Goal: Task Accomplishment & Management: Manage account settings

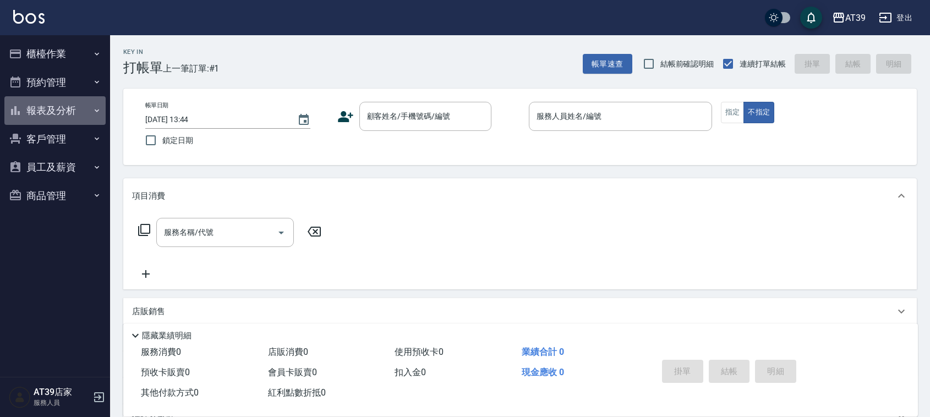
click at [70, 109] on button "報表及分析" at bounding box center [54, 110] width 101 height 29
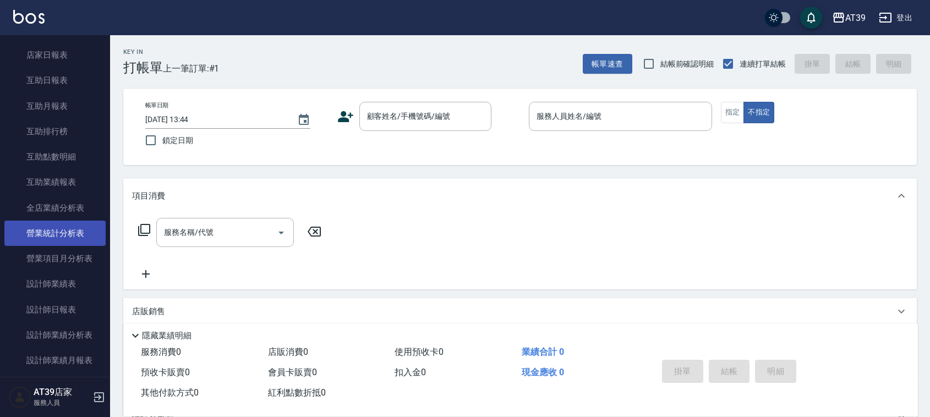
scroll to position [206, 0]
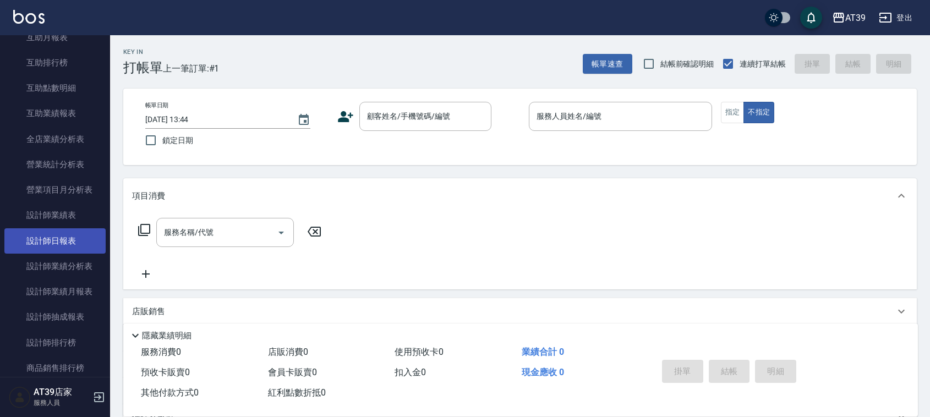
click at [86, 244] on link "設計師日報表" at bounding box center [54, 240] width 101 height 25
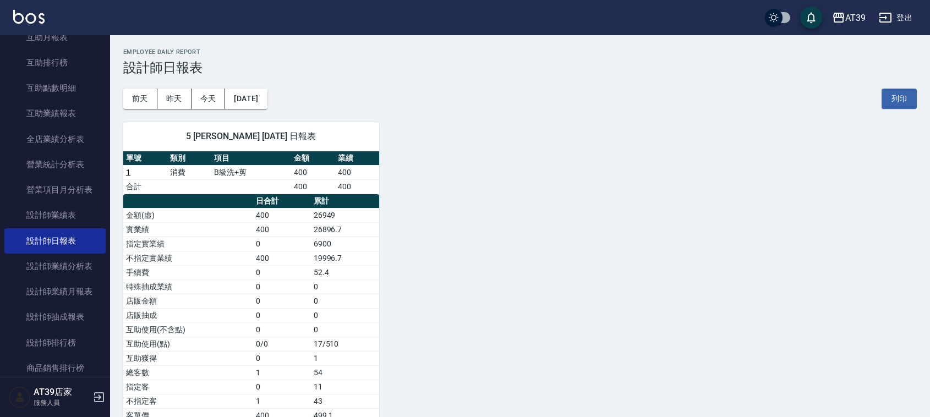
click at [26, 14] on img at bounding box center [28, 17] width 31 height 14
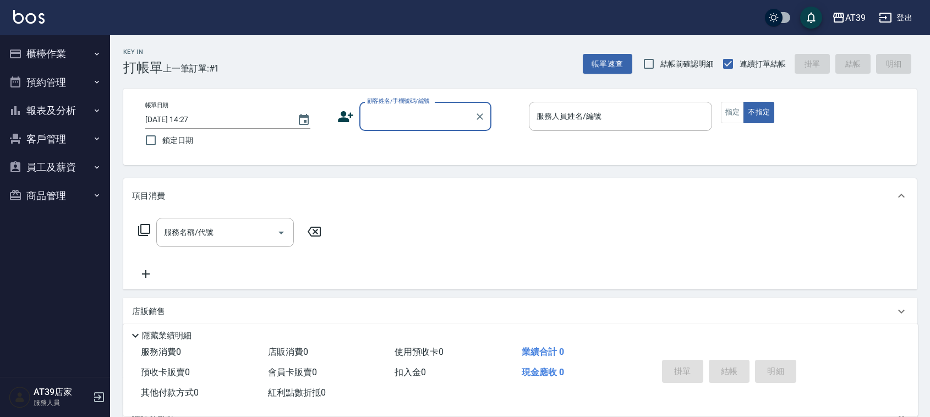
click at [45, 108] on button "報表及分析" at bounding box center [54, 110] width 101 height 29
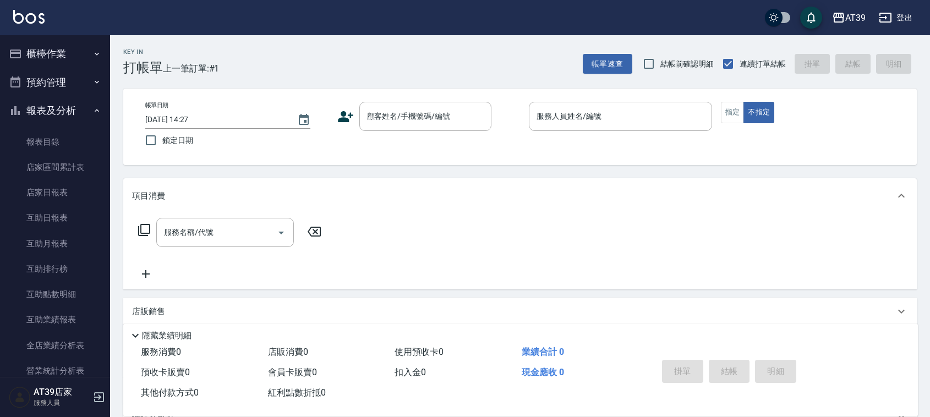
click at [364, 65] on div "Key In 打帳單 上一筆訂單:#1 帳單速查 結帳前確認明細 連續打單結帳 掛單 結帳 明細" at bounding box center [513, 55] width 807 height 40
click at [419, 124] on input "顧客姓名/手機號碼/編號" at bounding box center [417, 116] width 106 height 19
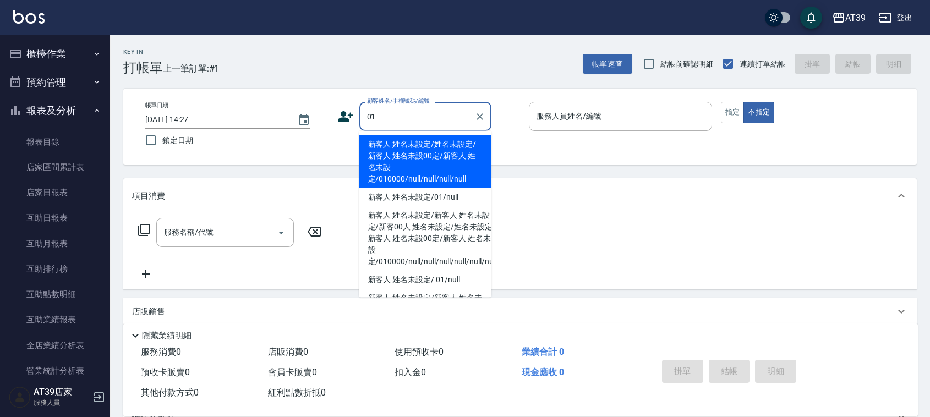
type input "新客人 姓名未設定/姓名未設定/新客人 姓名未設00定/新客人 姓名未設定/010000/null/null/null/null"
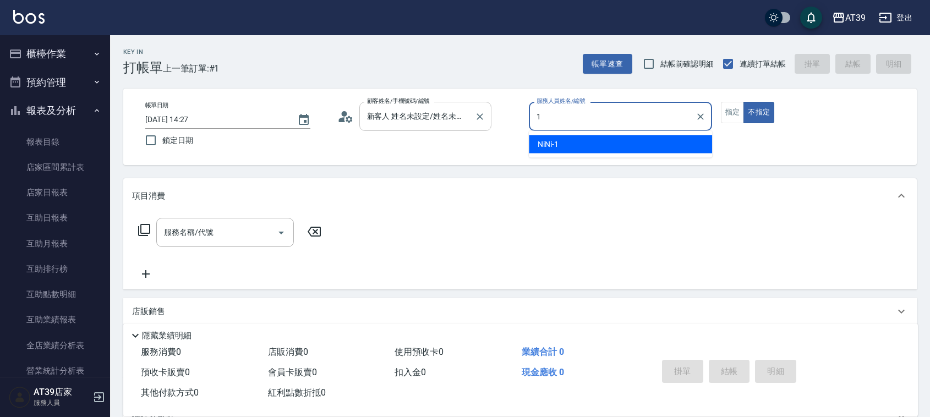
type input "1"
type button "false"
type input "NiNi-1"
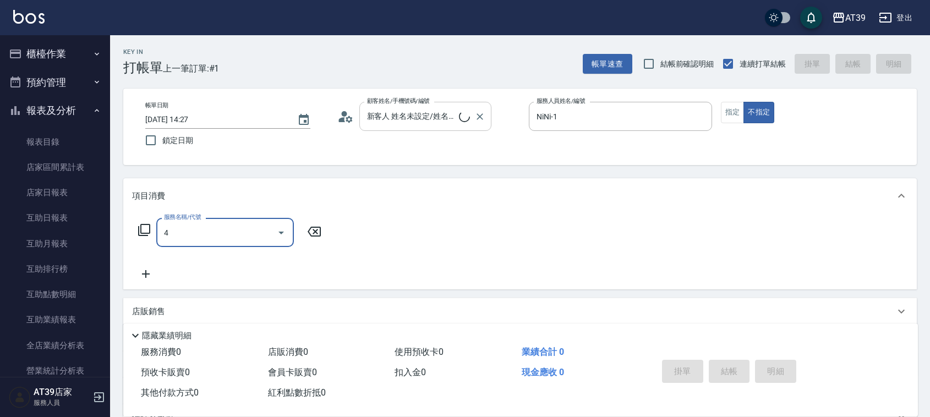
type input "40"
type input "新客人 姓名未設定/01/null"
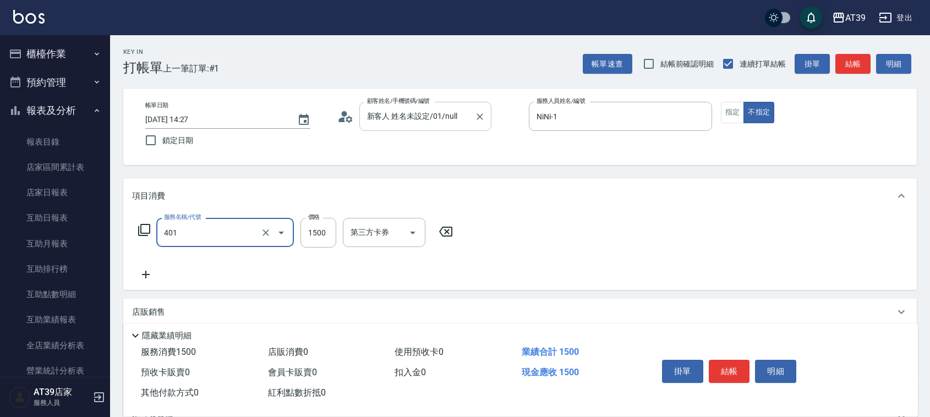
type input "基本染髮(401)"
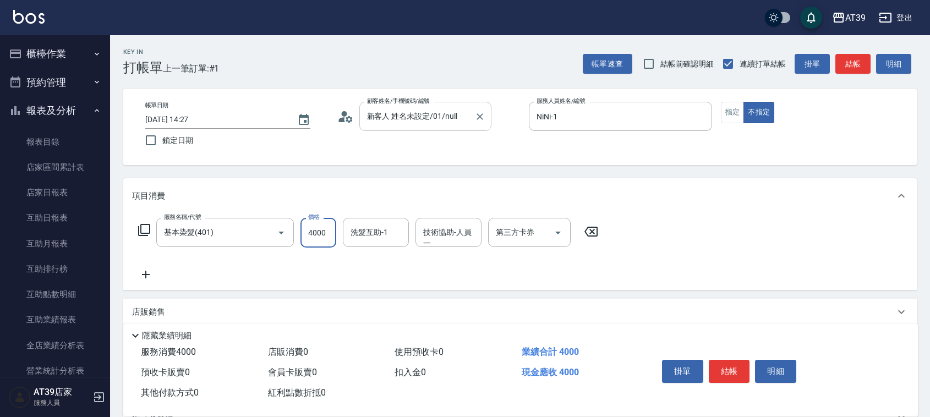
type input "4000"
type input "芊芊-27"
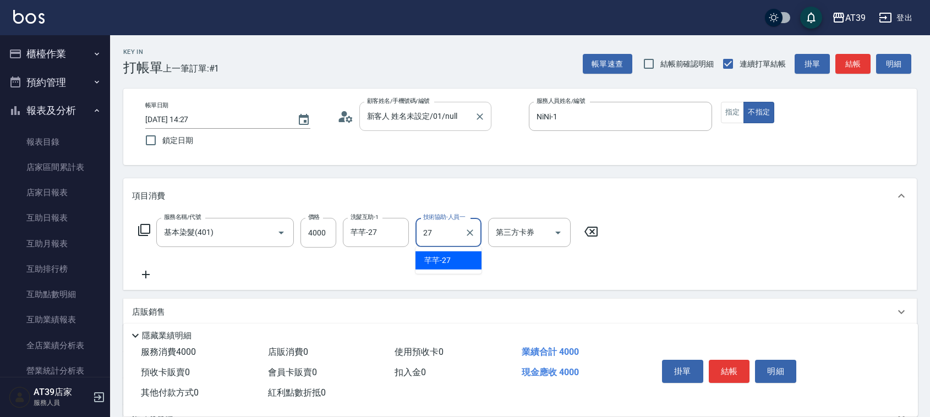
type input "芊芊-27"
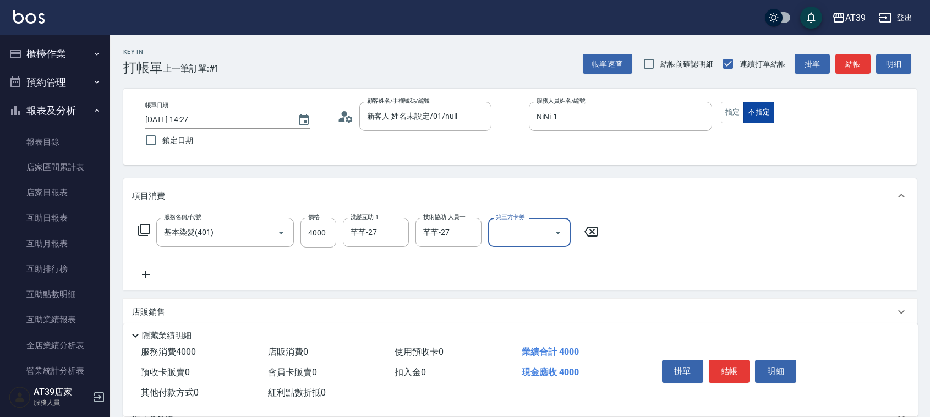
click at [743, 113] on button "不指定" at bounding box center [758, 112] width 31 height 21
click at [733, 112] on button "指定" at bounding box center [733, 112] width 24 height 21
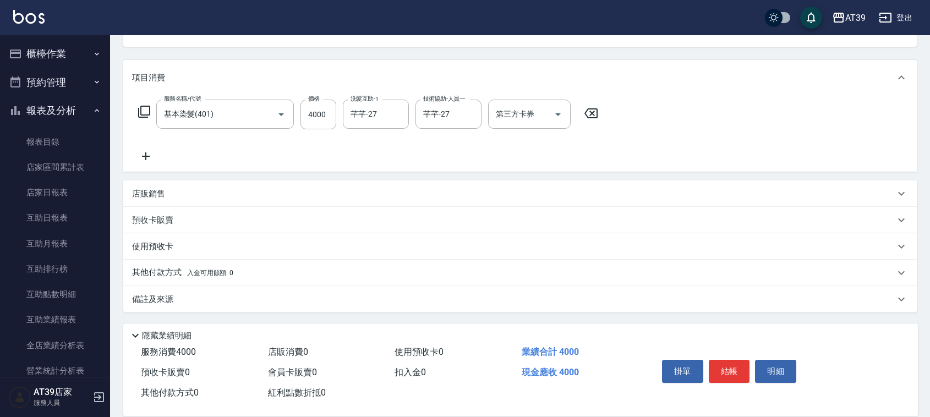
drag, startPoint x: 303, startPoint y: 158, endPoint x: 232, endPoint y: 363, distance: 216.6
click at [157, 270] on p "其他付款方式 入金可用餘額: 0" at bounding box center [182, 273] width 101 height 12
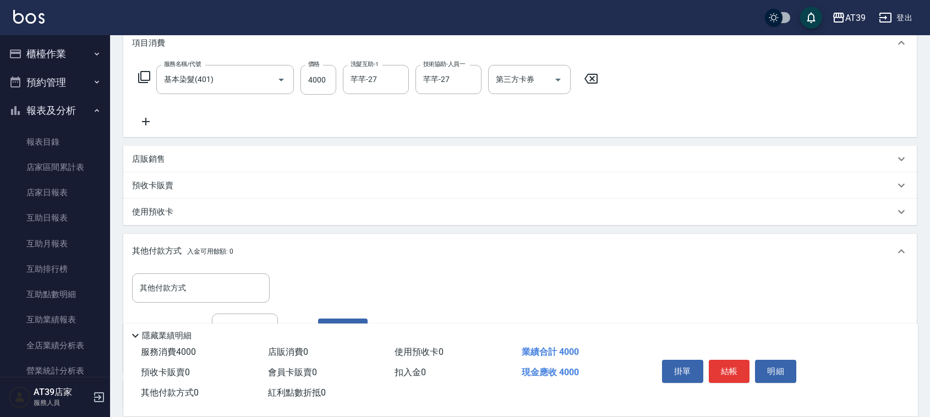
scroll to position [248, 0]
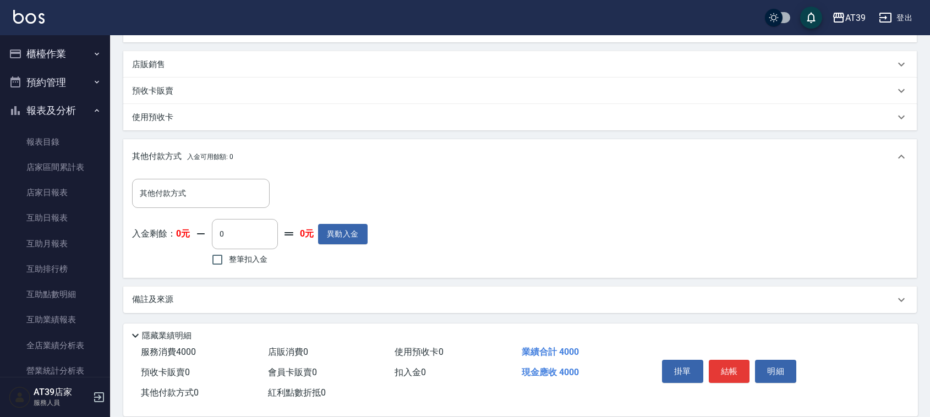
drag, startPoint x: 320, startPoint y: 215, endPoint x: 319, endPoint y: 314, distance: 99.6
click at [204, 194] on input "其他付款方式" at bounding box center [201, 193] width 128 height 19
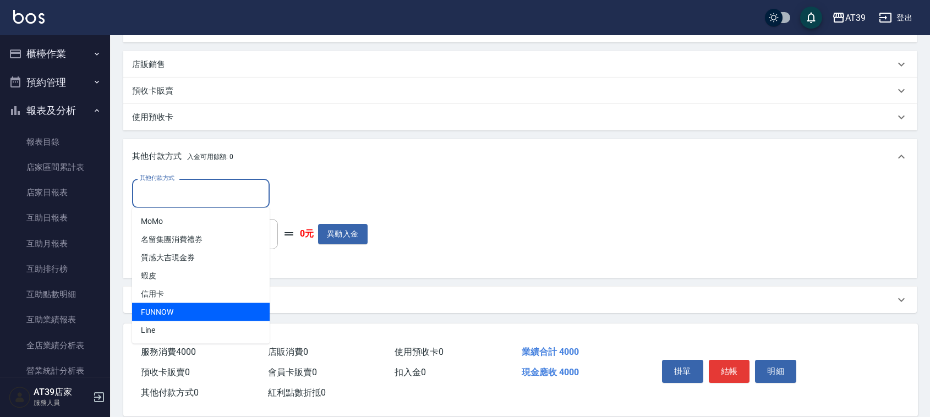
click at [172, 302] on ul "MoMo 名留集團消費禮券 質感大吉現金券 蝦皮 信用卡 FUNNOW Line" at bounding box center [201, 276] width 138 height 136
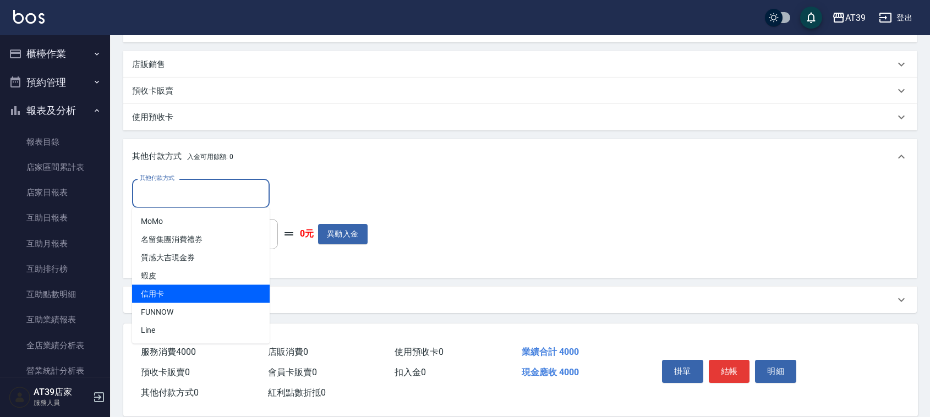
click at [172, 302] on span "信用卡" at bounding box center [201, 294] width 138 height 18
type input "信用卡"
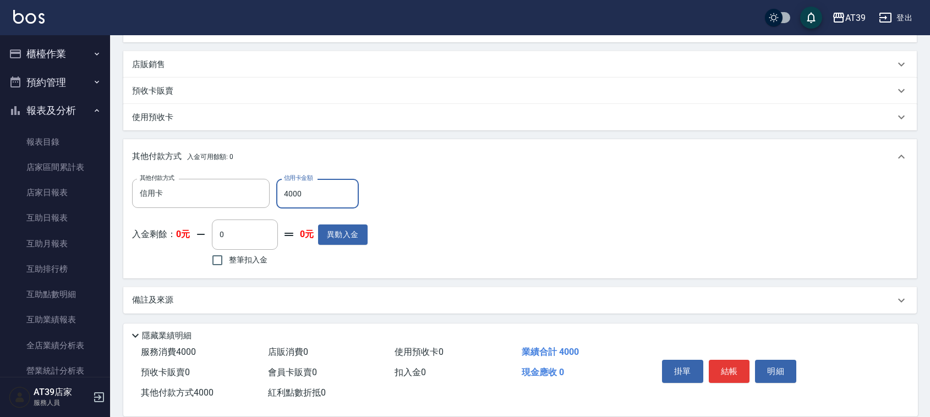
type input "4000"
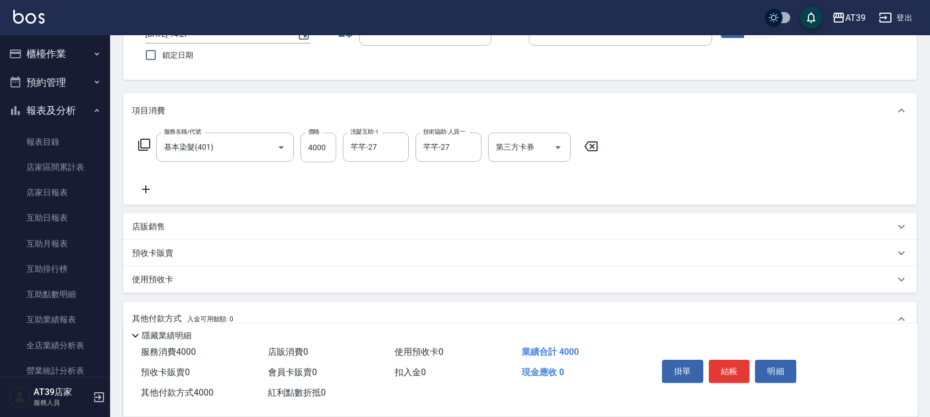
drag, startPoint x: 854, startPoint y: 281, endPoint x: 787, endPoint y: 77, distance: 214.4
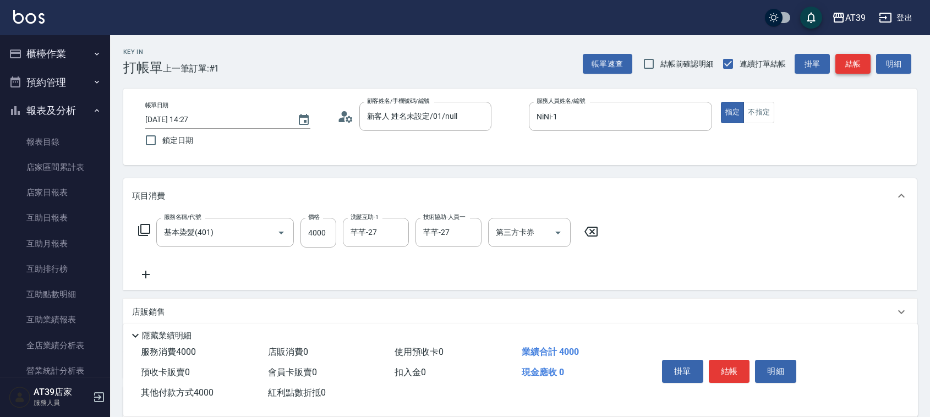
click at [862, 59] on button "結帳" at bounding box center [852, 64] width 35 height 20
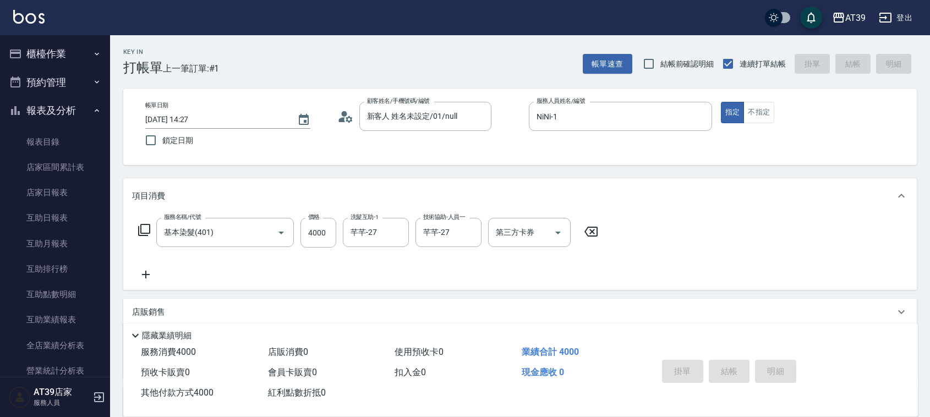
type input "2025/08/23 14:29"
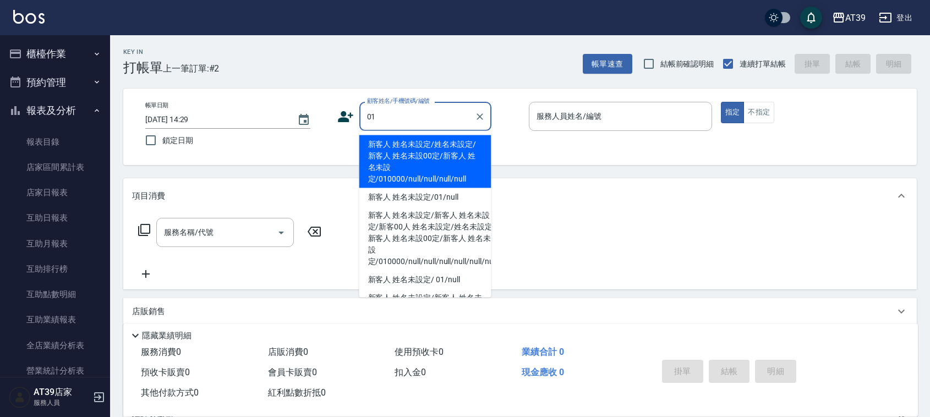
type input "新客人 姓名未設定/姓名未設定/新客人 姓名未設00定/新客人 姓名未設定/010000/null/null/null/null"
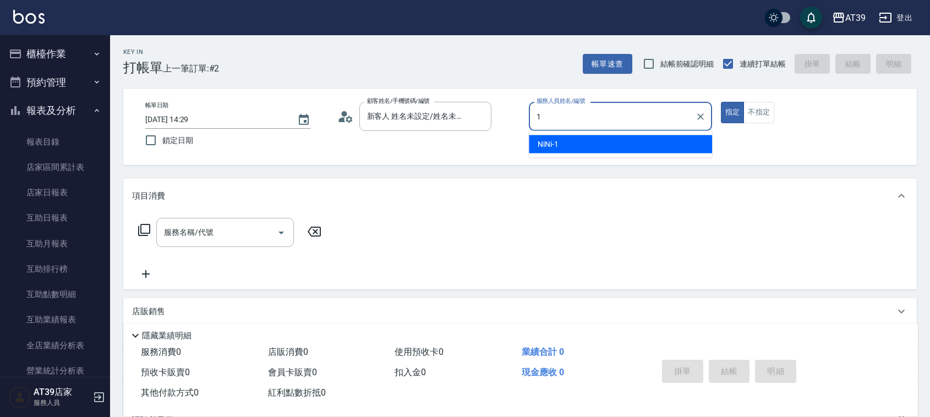
type input "NiNi-1"
type button "true"
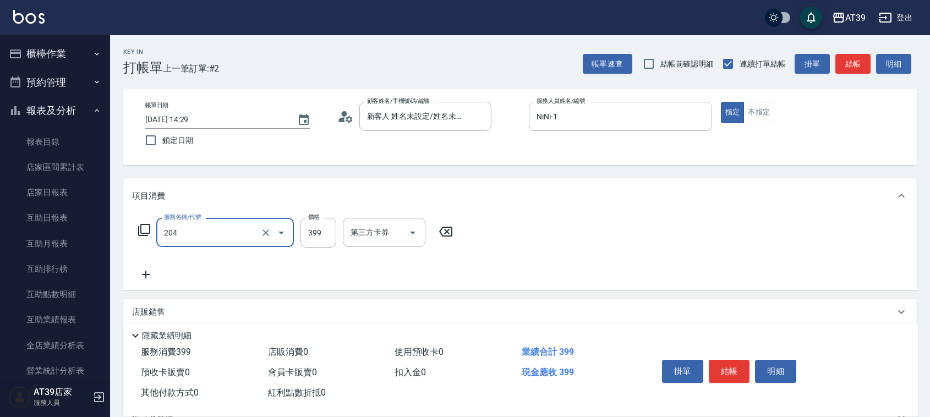
type input "A級洗+剪(204)"
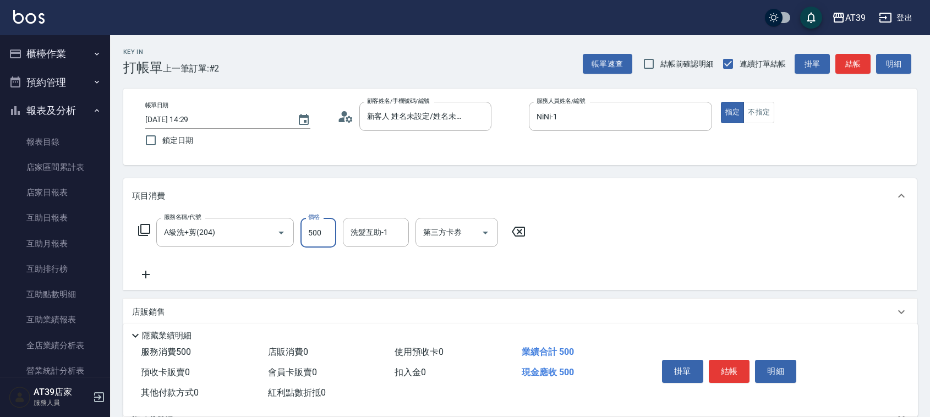
type input "500"
type input "芊芊-27"
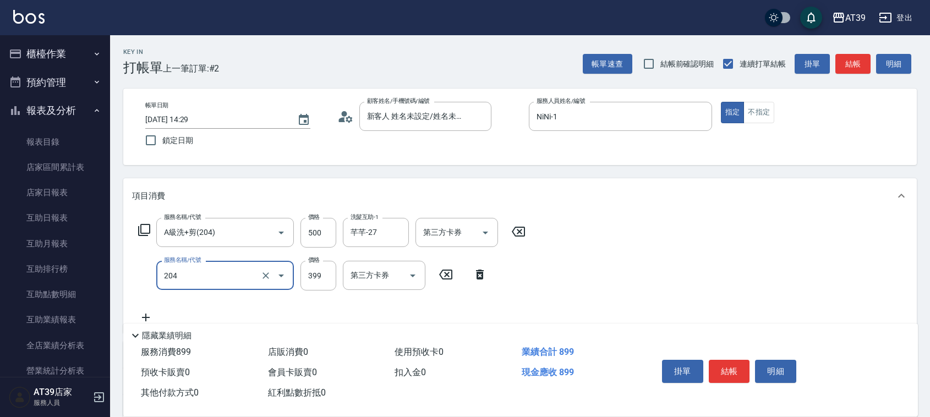
type input "A級洗+剪(204)"
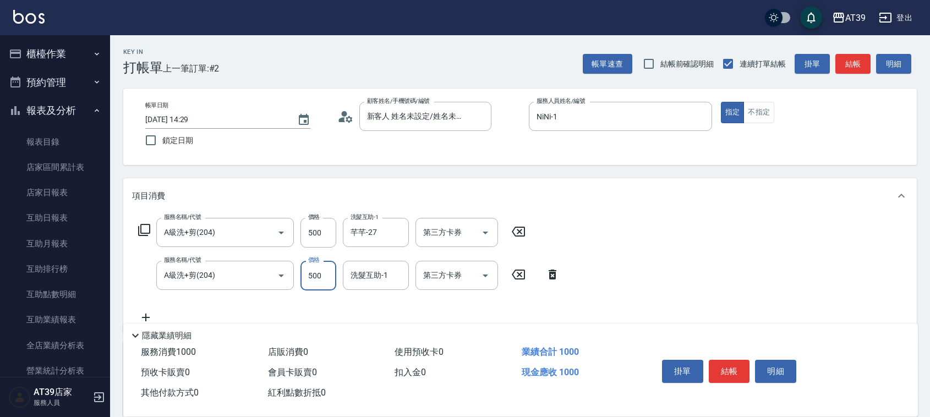
type input "500"
type input "芊芊-27"
click at [862, 59] on button "結帳" at bounding box center [852, 64] width 35 height 20
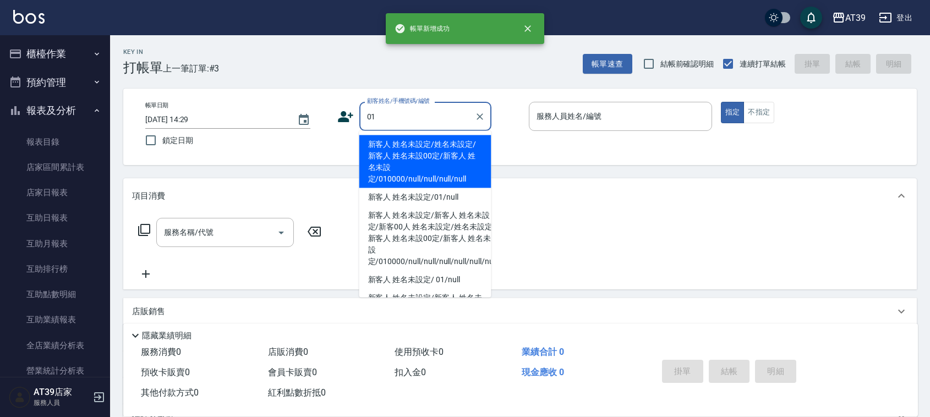
type input "新客人 姓名未設定/姓名未設定/新客人 姓名未設00定/新客人 姓名未設定/010000/null/null/null/null"
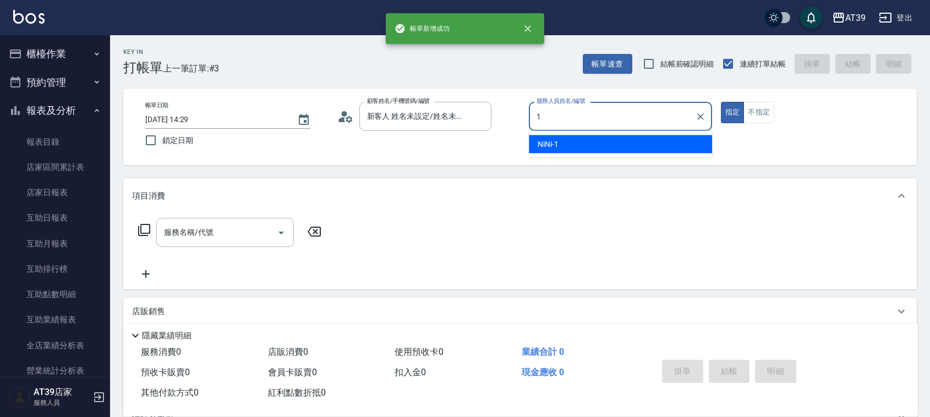
type input "NiNi-1"
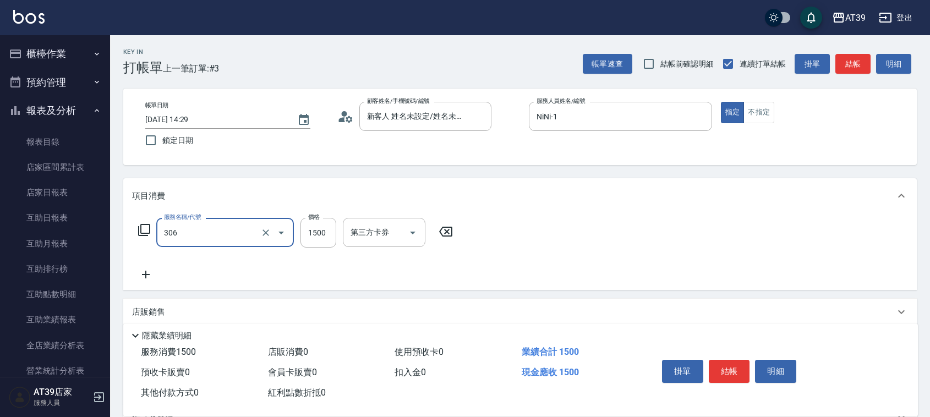
type input "離子燙(306)"
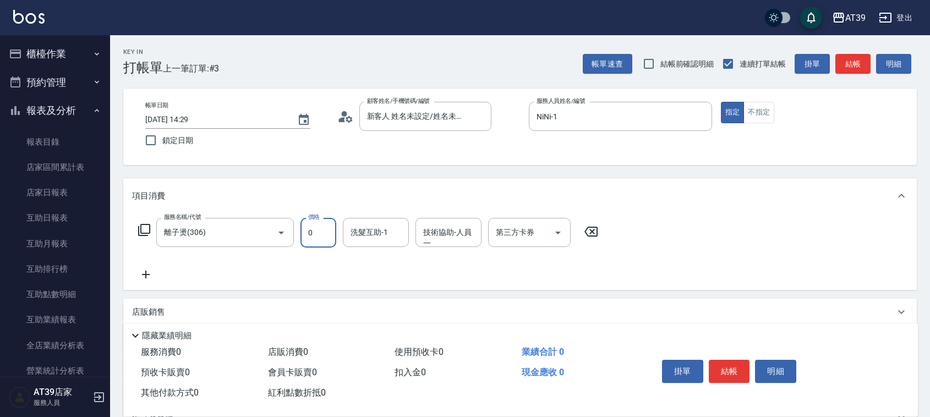
type input "0"
click at [138, 229] on icon at bounding box center [144, 229] width 13 height 13
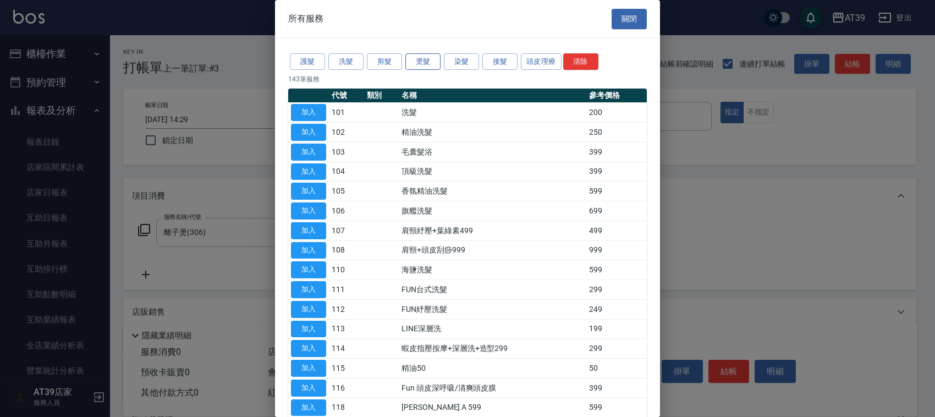
click at [419, 65] on button "燙髮" at bounding box center [423, 61] width 35 height 17
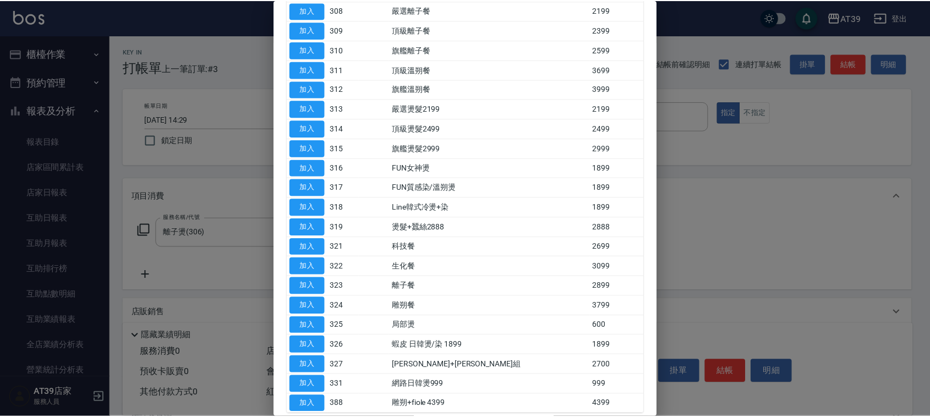
scroll to position [300, 0]
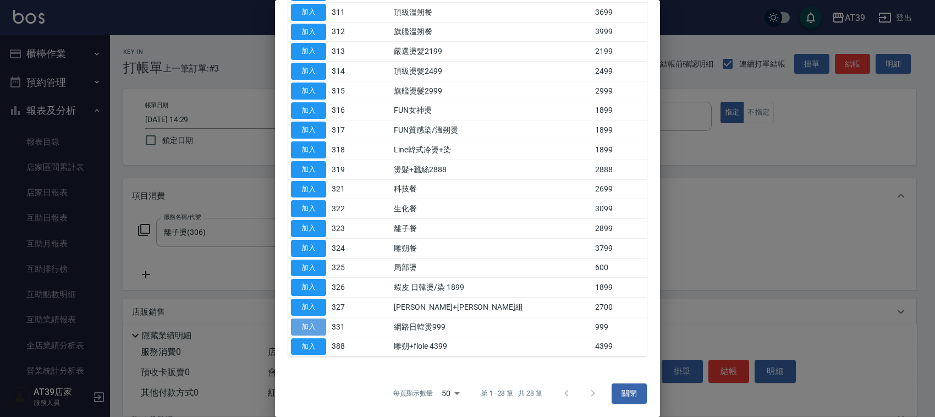
click at [311, 328] on button "加入" at bounding box center [308, 327] width 35 height 17
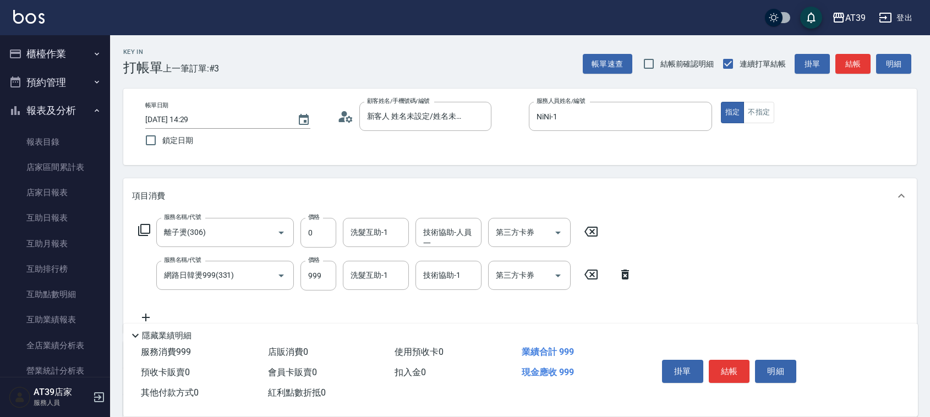
click at [596, 233] on icon at bounding box center [591, 231] width 28 height 13
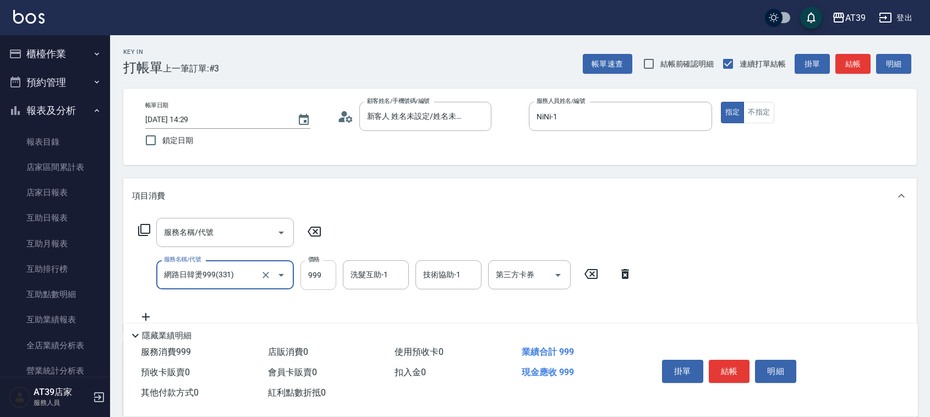
click at [308, 277] on input "999" at bounding box center [318, 275] width 36 height 30
type input "3000"
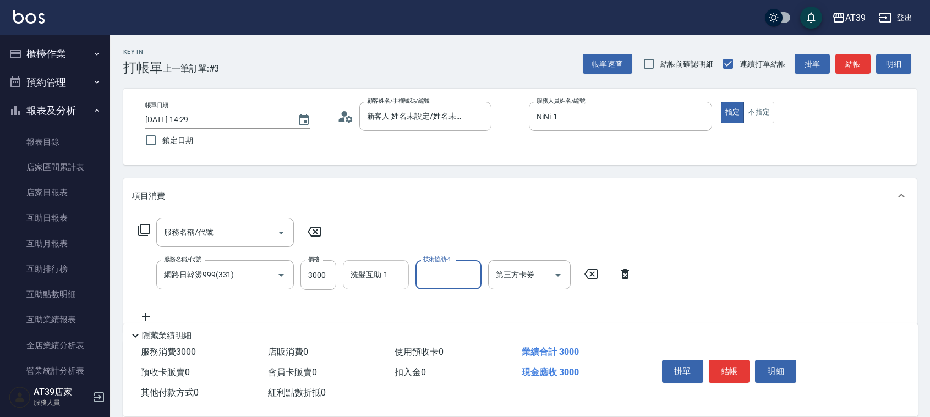
click at [359, 283] on input "洗髮互助-1" at bounding box center [376, 274] width 56 height 19
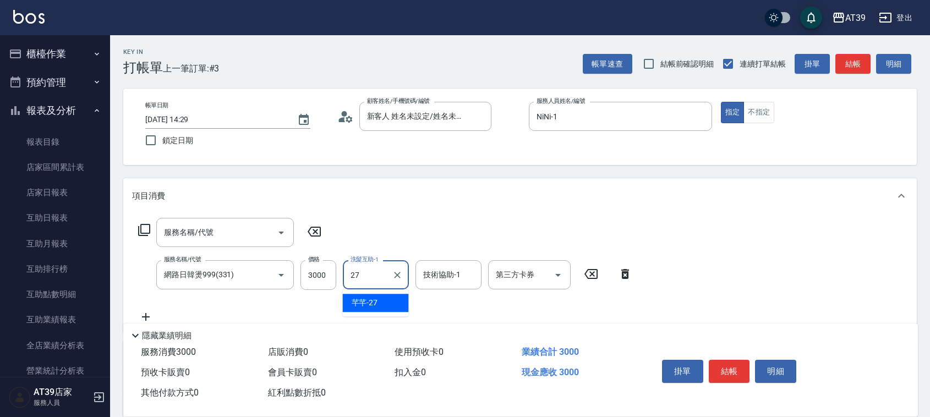
type input "芊芊-27"
click at [763, 118] on button "不指定" at bounding box center [758, 112] width 31 height 21
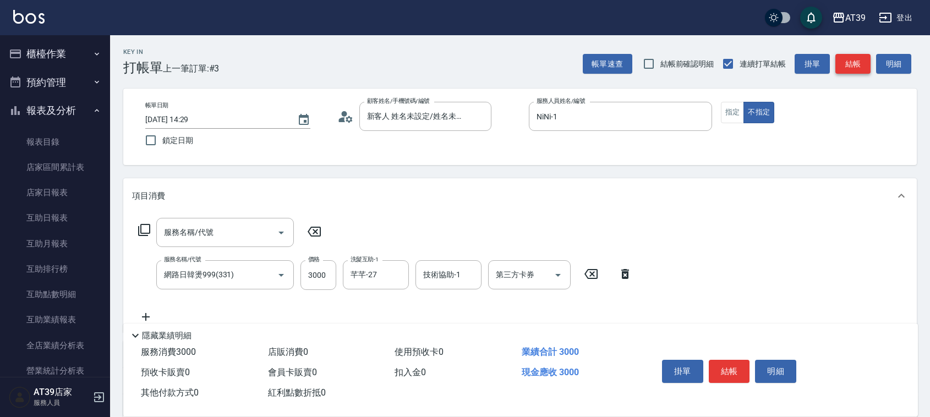
click at [849, 68] on button "結帳" at bounding box center [852, 64] width 35 height 20
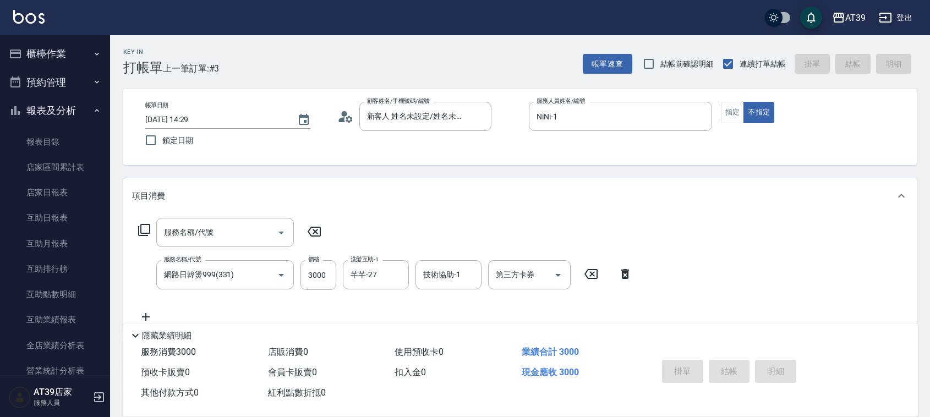
type input "2025/08/23 14:30"
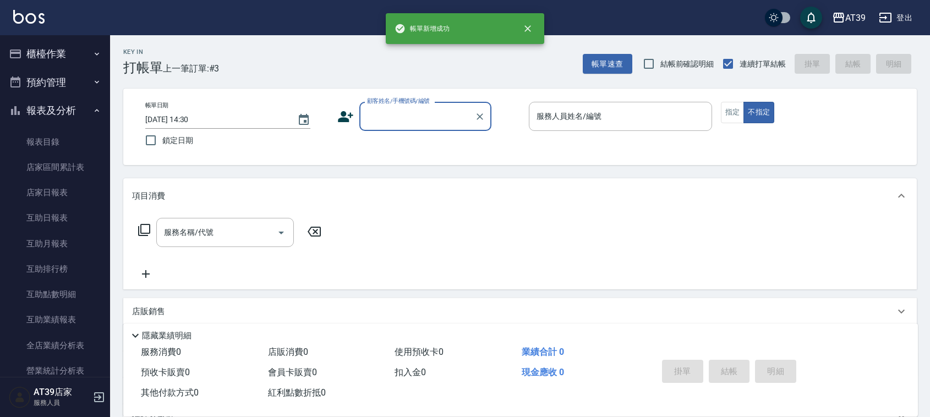
scroll to position [0, 0]
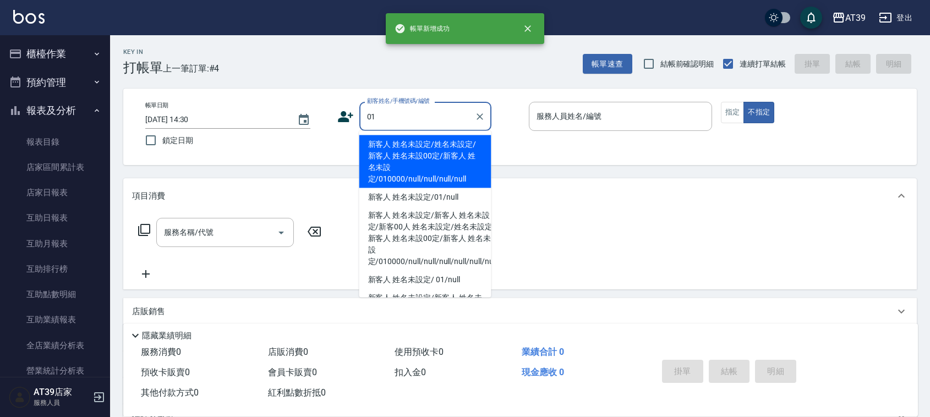
type input "新客人 姓名未設定/姓名未設定/新客人 姓名未設00定/新客人 姓名未設定/010000/null/null/null/null"
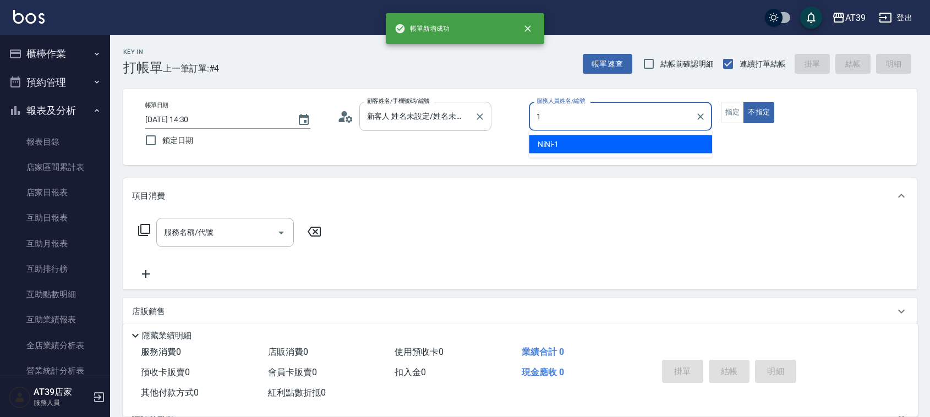
type input "NiNi-1"
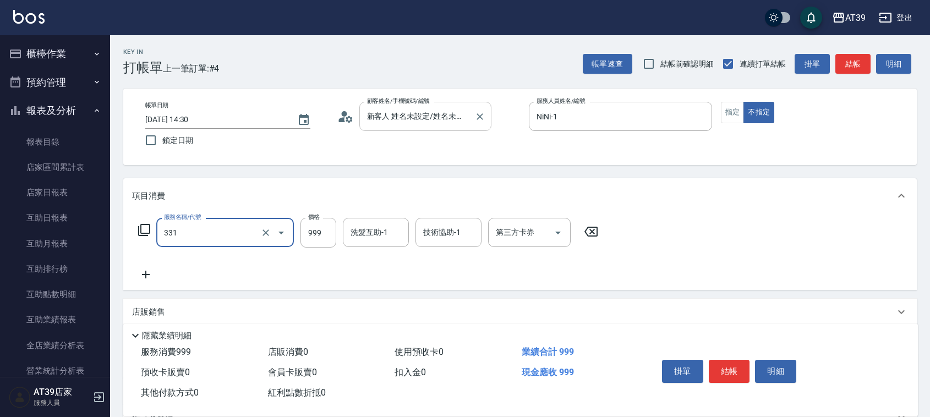
type input "網路日韓燙999(331)"
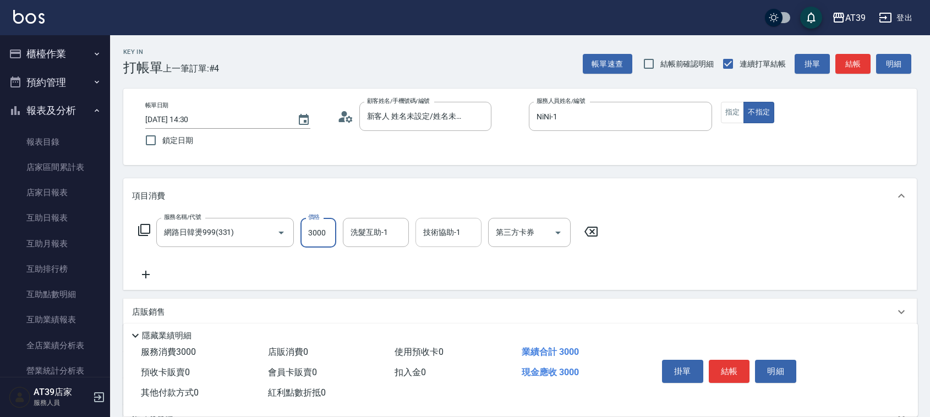
click at [417, 238] on div "技術協助-1" at bounding box center [448, 232] width 66 height 29
type input "3000"
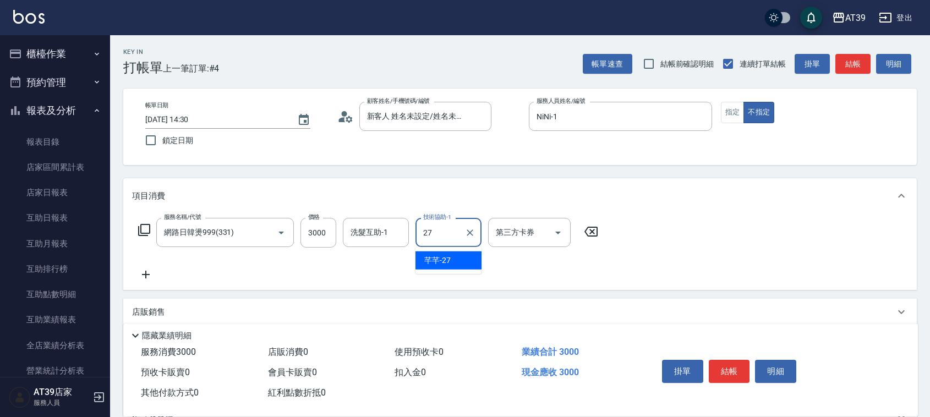
type input "芊芊-27"
click at [846, 67] on button "結帳" at bounding box center [852, 64] width 35 height 20
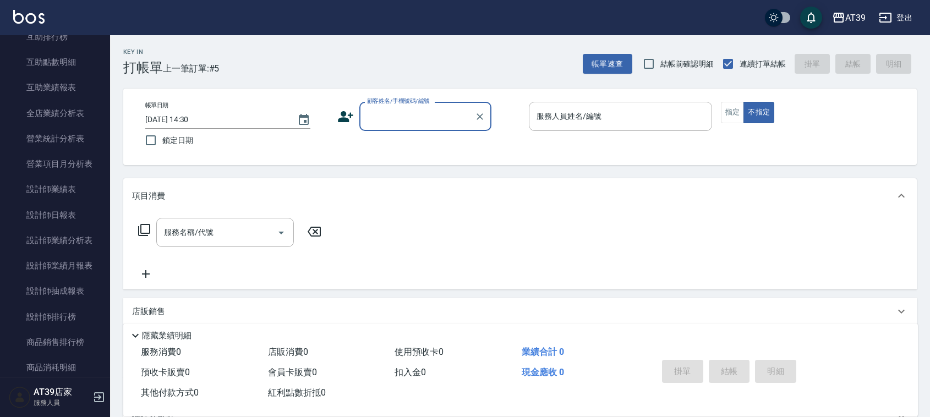
scroll to position [234, 0]
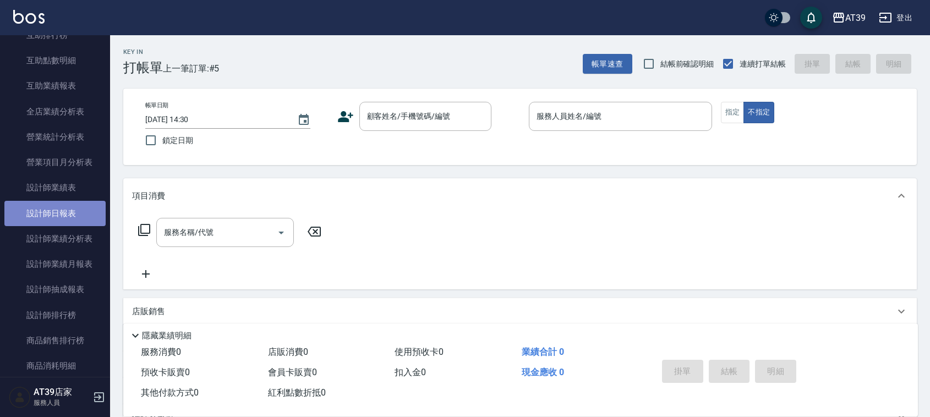
click at [69, 218] on link "設計師日報表" at bounding box center [54, 213] width 101 height 25
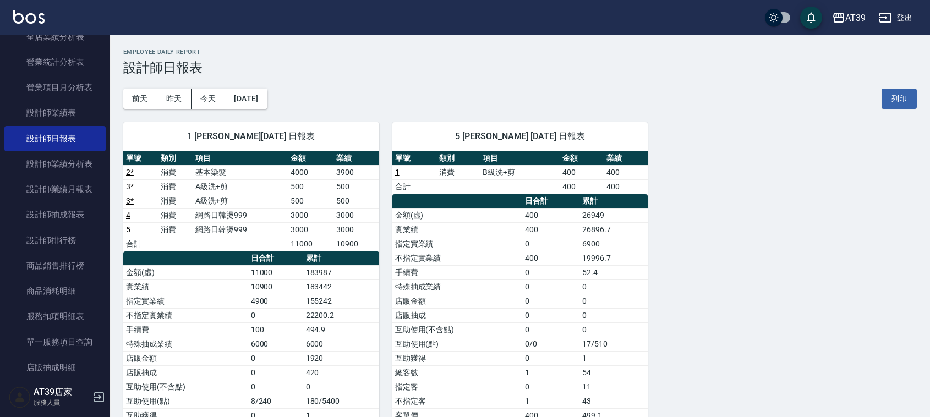
scroll to position [309, 0]
click at [69, 218] on link "設計師抽成報表" at bounding box center [54, 213] width 101 height 25
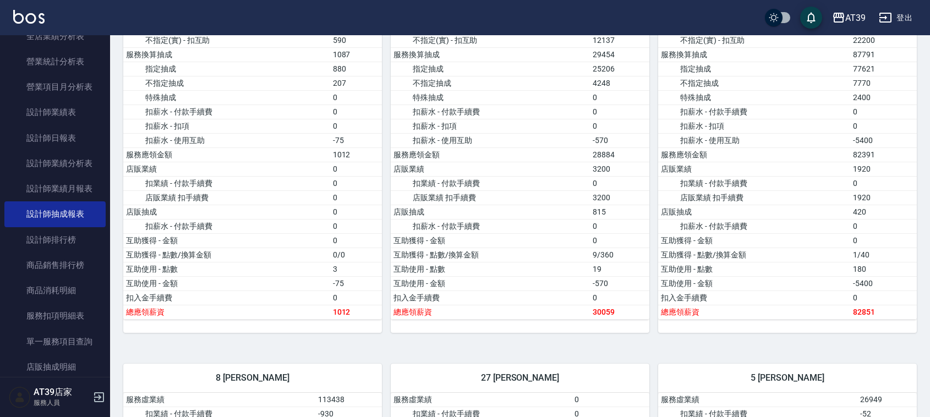
drag, startPoint x: 846, startPoint y: 136, endPoint x: 843, endPoint y: 212, distance: 76.6
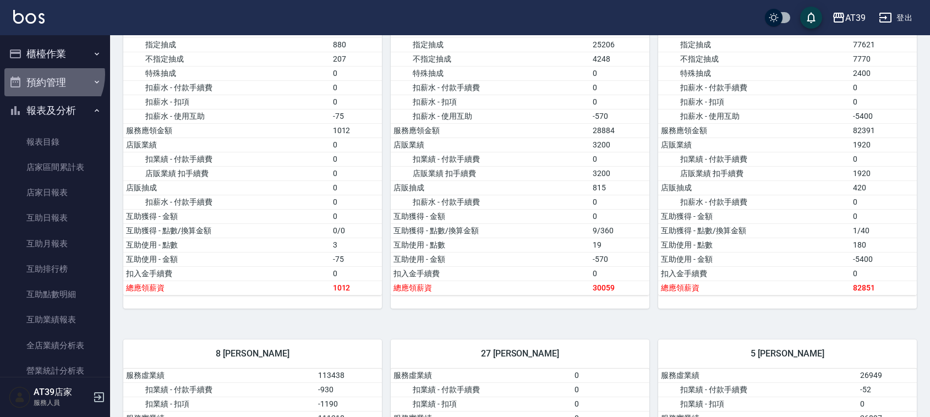
click at [45, 74] on button "預約管理" at bounding box center [54, 82] width 101 height 29
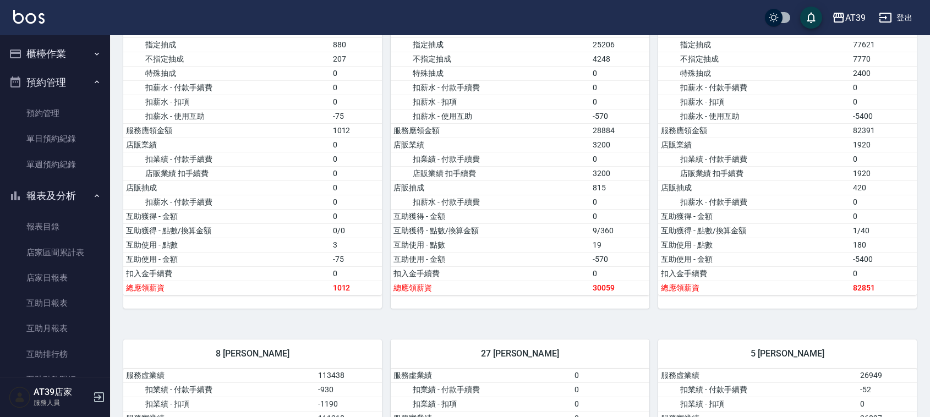
click at [44, 50] on button "櫃檯作業" at bounding box center [54, 54] width 101 height 29
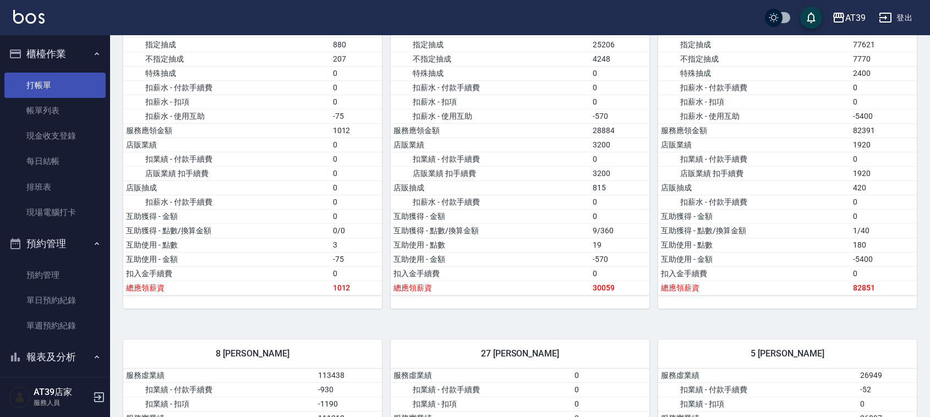
click at [56, 83] on link "打帳單" at bounding box center [54, 85] width 101 height 25
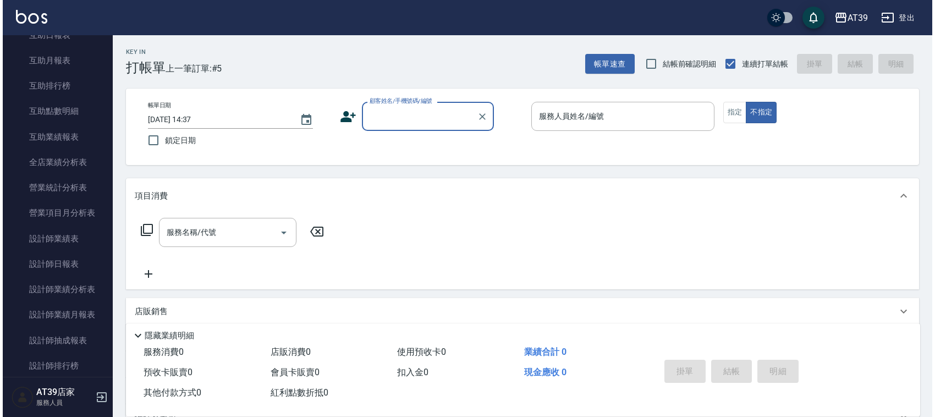
scroll to position [437, 0]
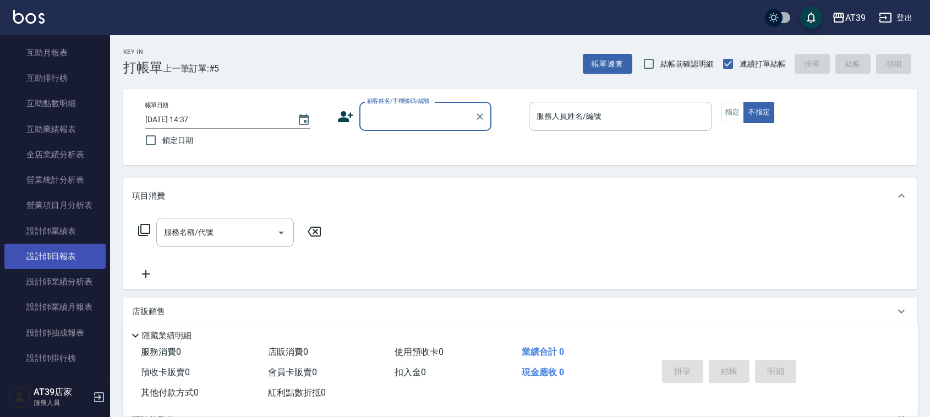
click at [85, 259] on link "設計師日報表" at bounding box center [54, 256] width 101 height 25
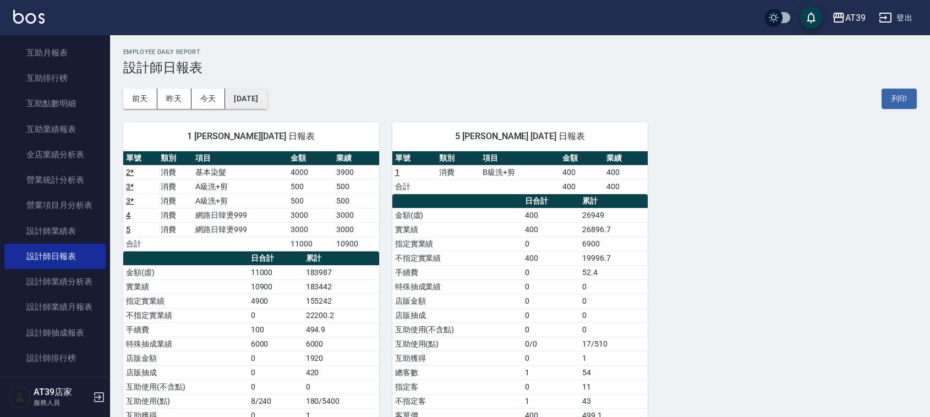
click at [260, 102] on button "[DATE]" at bounding box center [246, 99] width 42 height 20
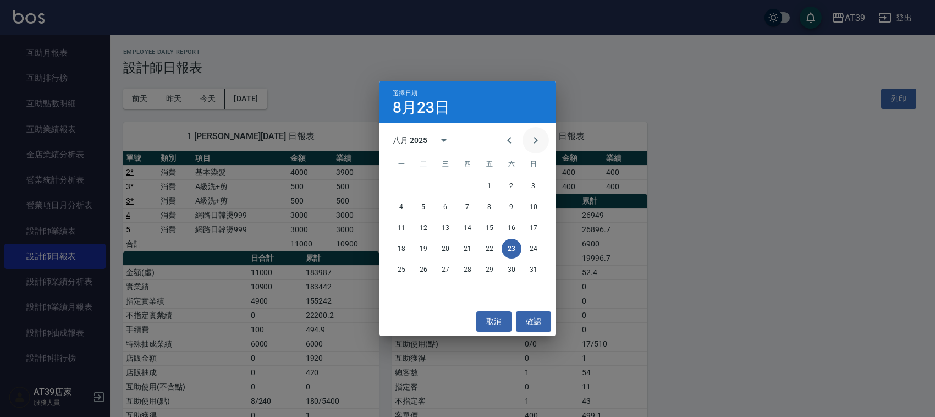
click at [540, 144] on icon "Next month" at bounding box center [535, 140] width 13 height 13
click at [537, 140] on icon "Next month" at bounding box center [536, 140] width 4 height 7
click at [680, 99] on div "選擇日期 8月23日 十月 2025 一 二 三 四 五 六 日 1 2 3 4 5 6 7 8 9 10 11 12 13 14 15 16 17 18 1…" at bounding box center [467, 208] width 935 height 417
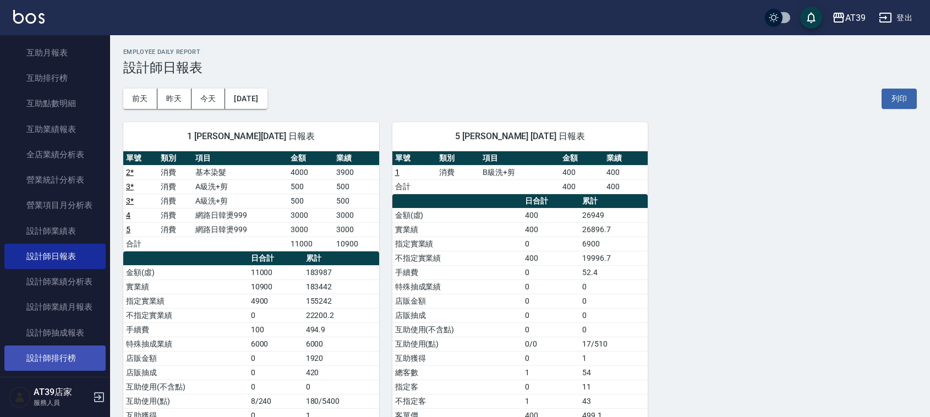
click at [64, 350] on link "設計師排行榜" at bounding box center [54, 358] width 101 height 25
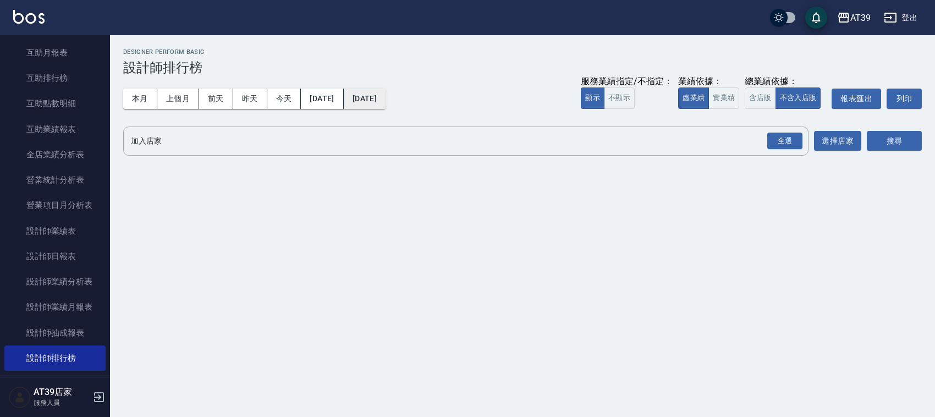
click at [386, 108] on button "[DATE]" at bounding box center [365, 99] width 42 height 20
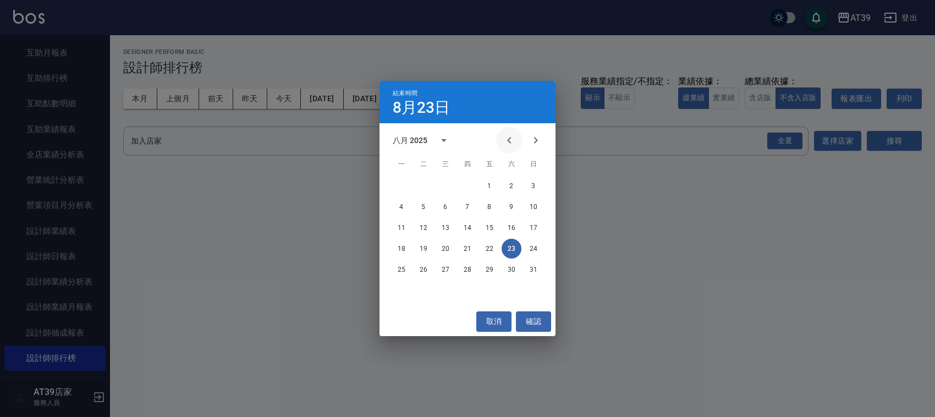
click at [507, 144] on icon "Previous month" at bounding box center [509, 140] width 13 height 13
click at [448, 253] on button "23" at bounding box center [446, 249] width 20 height 20
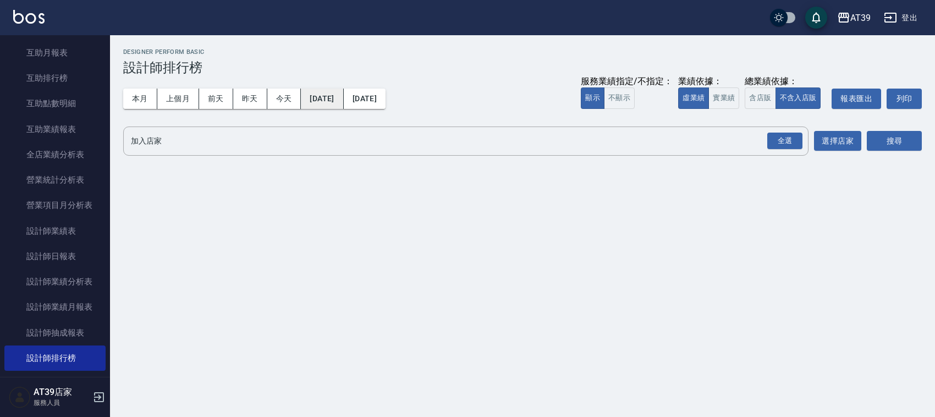
click at [331, 91] on button "2025/07/23" at bounding box center [322, 99] width 42 height 20
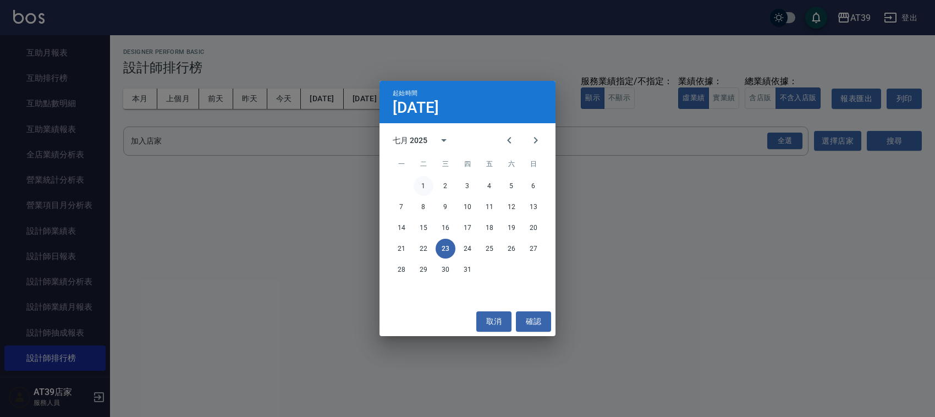
click at [425, 184] on button "1" at bounding box center [424, 186] width 20 height 20
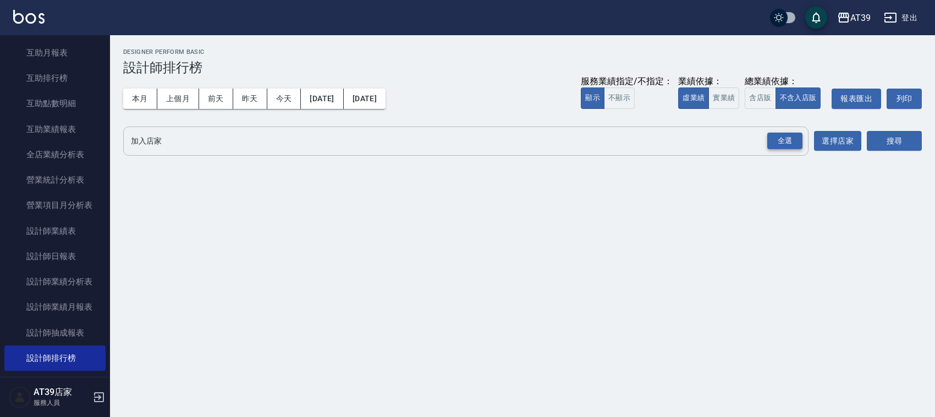
click at [784, 135] on div "全選" at bounding box center [785, 141] width 35 height 17
click at [908, 141] on button "搜尋" at bounding box center [894, 142] width 55 height 20
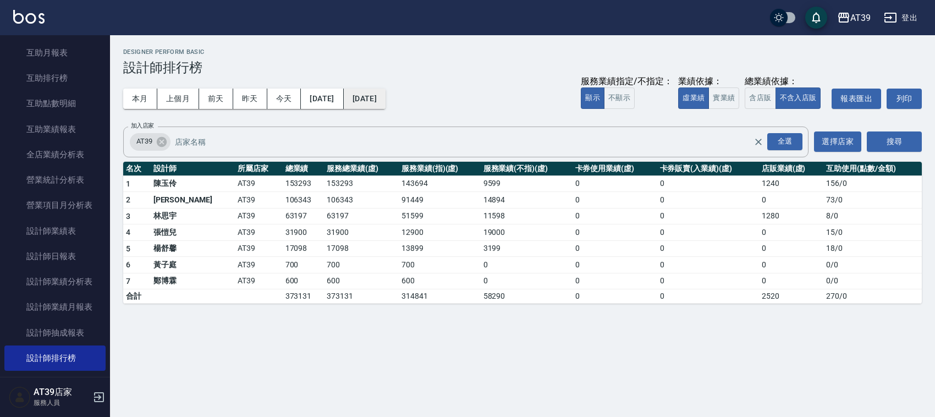
click at [386, 102] on button "2025/07/23" at bounding box center [365, 99] width 42 height 20
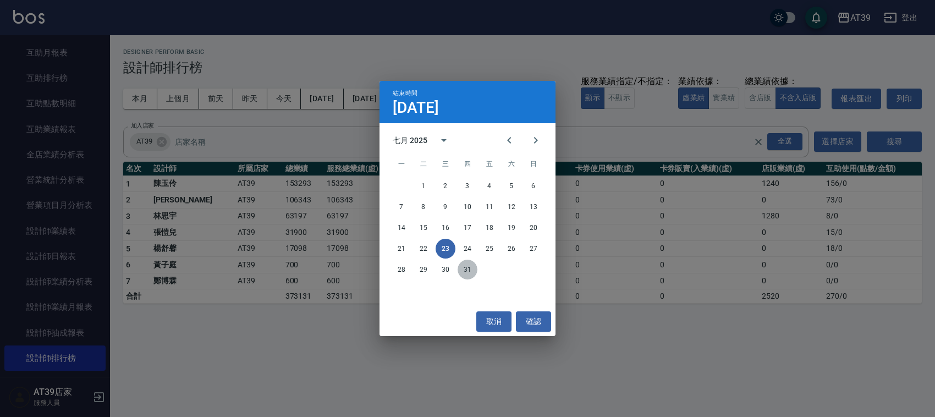
click at [467, 265] on button "31" at bounding box center [468, 270] width 20 height 20
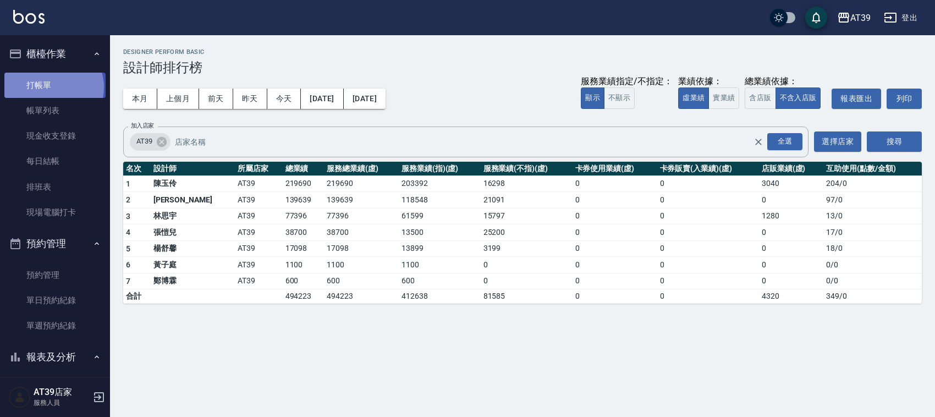
click at [53, 87] on link "打帳單" at bounding box center [54, 85] width 101 height 25
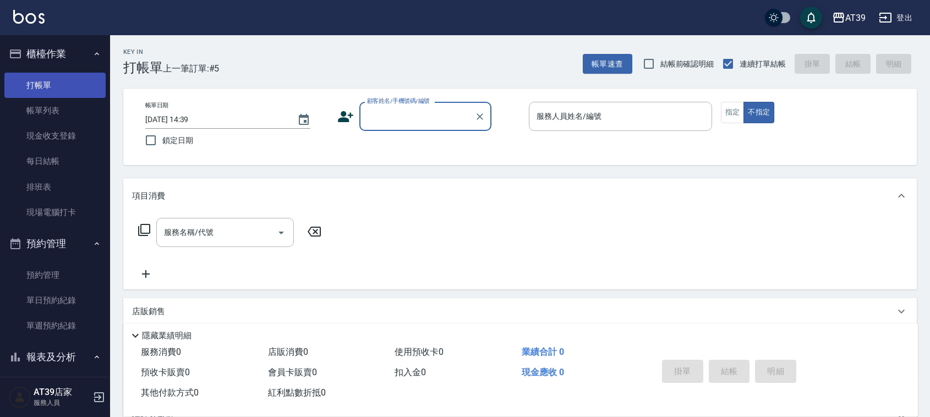
click at [54, 87] on link "打帳單" at bounding box center [54, 85] width 101 height 25
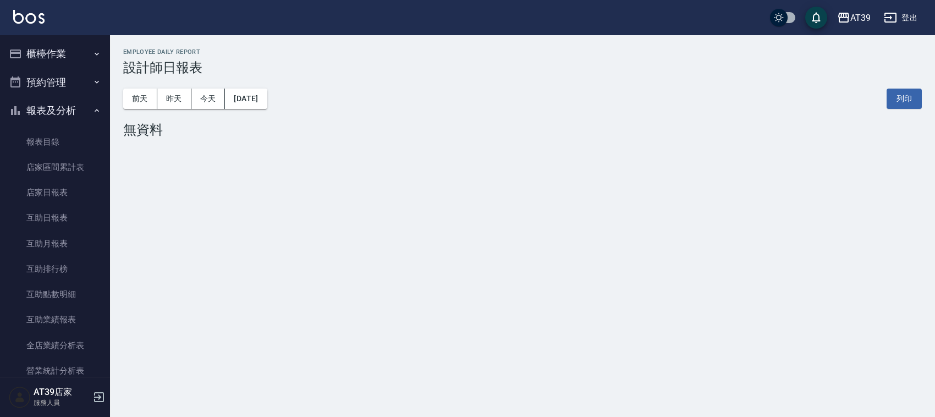
scroll to position [138, 0]
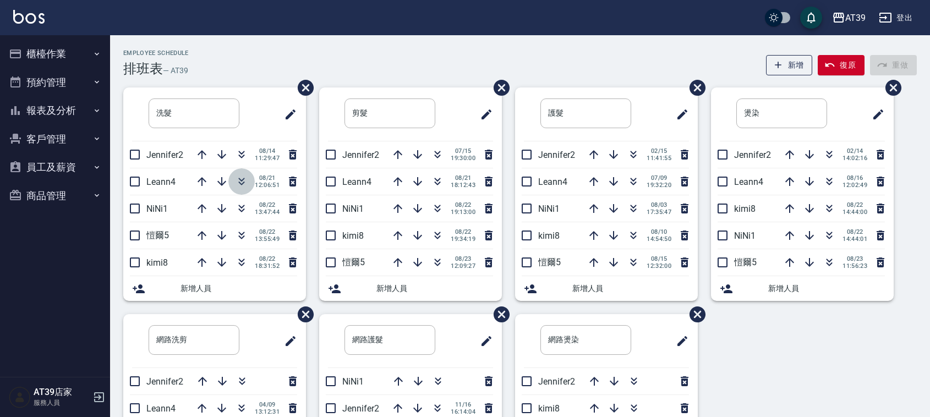
click at [243, 180] on icon "button" at bounding box center [242, 180] width 6 height 4
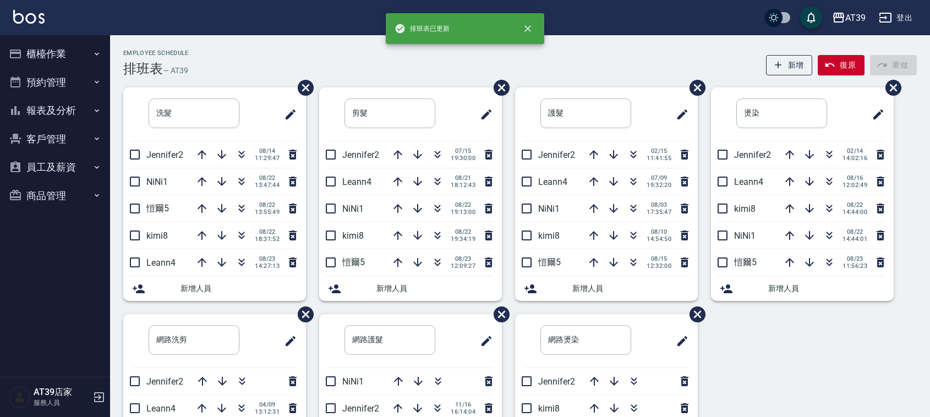
click at [230, 69] on div "Employee Schedule 排班表 — AT39 新增 復原 重做" at bounding box center [519, 63] width 793 height 27
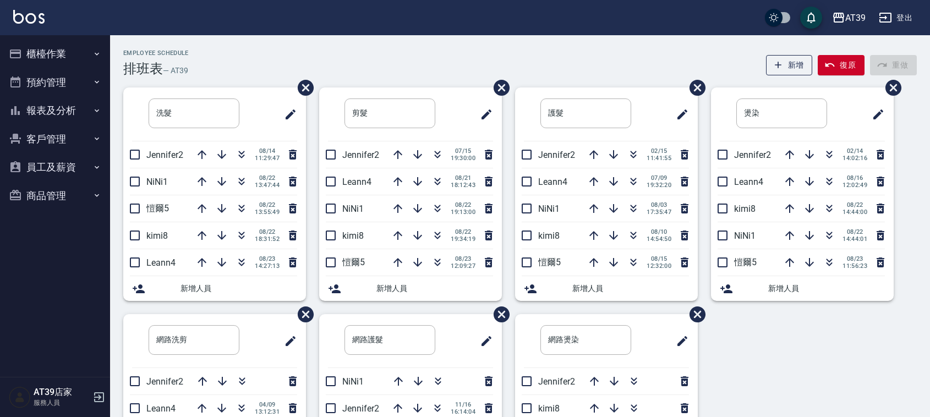
click at [76, 112] on button "報表及分析" at bounding box center [54, 110] width 101 height 29
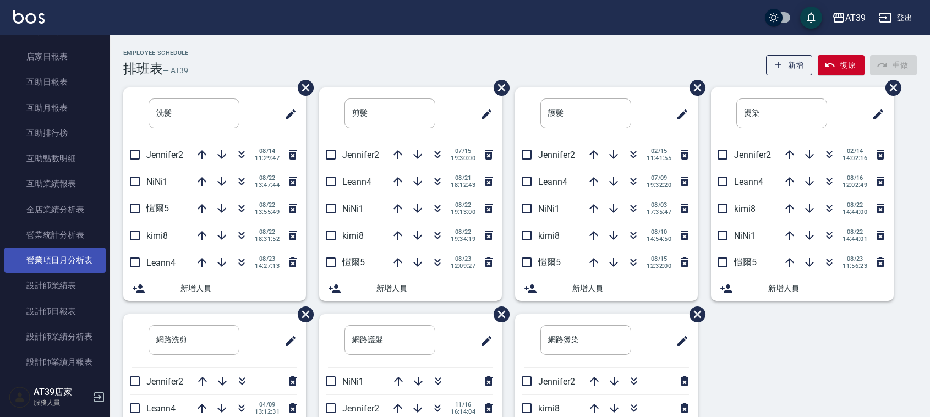
scroll to position [138, 0]
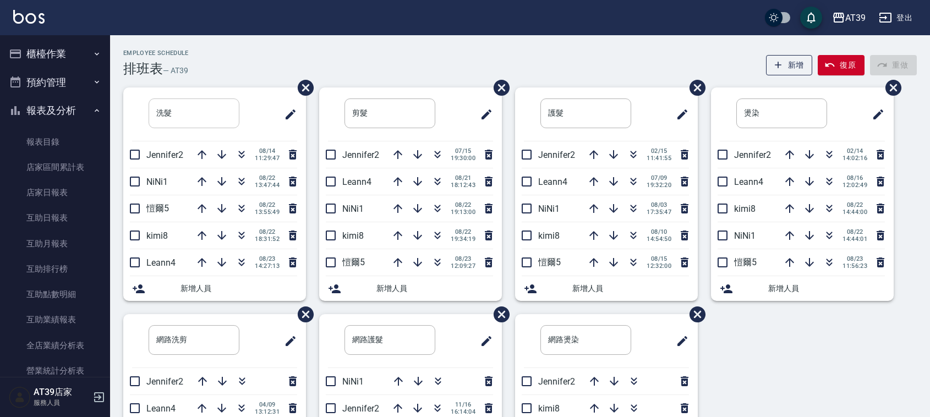
scroll to position [138, 0]
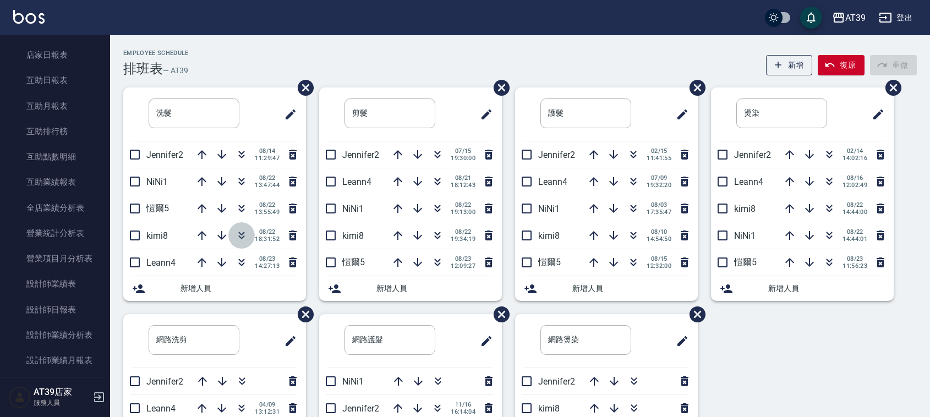
click at [239, 237] on icon "button" at bounding box center [242, 237] width 6 height 4
